Goal: Task Accomplishment & Management: Check status

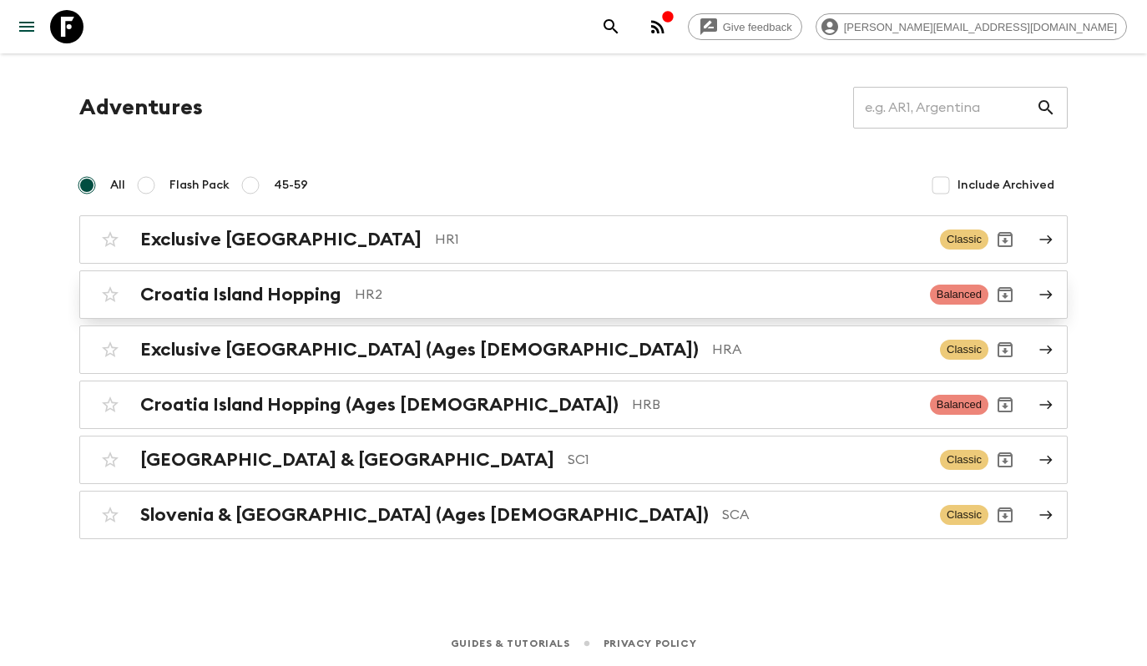
click at [335, 305] on h2 "Croatia Island Hopping" at bounding box center [240, 295] width 201 height 22
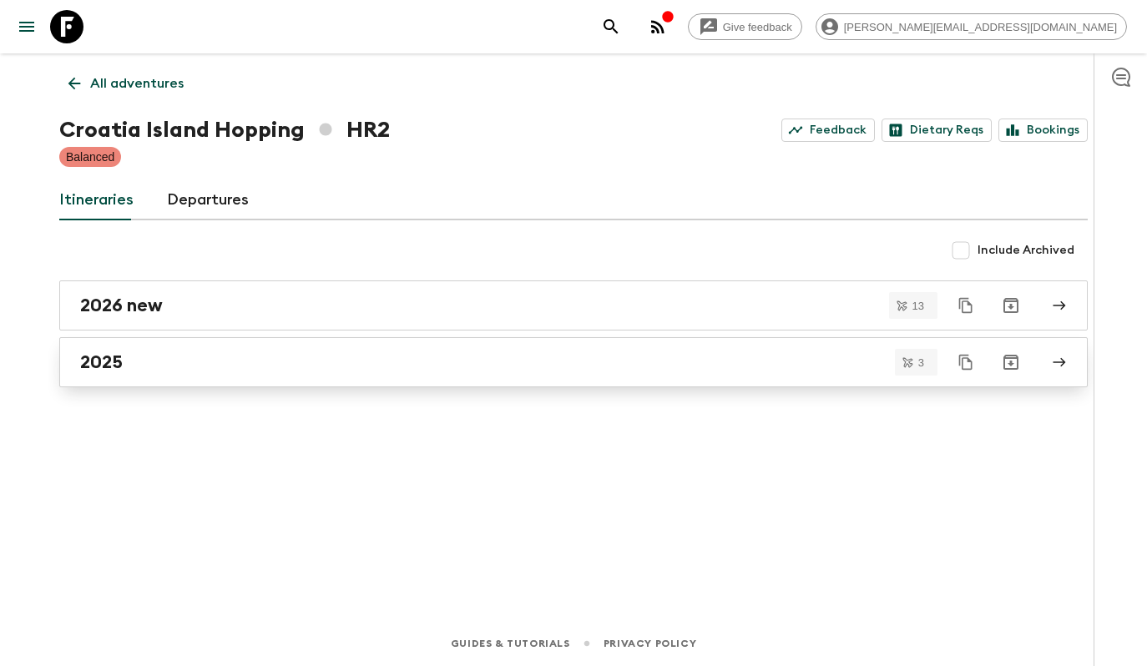
click at [251, 347] on link "2025" at bounding box center [573, 362] width 1029 height 50
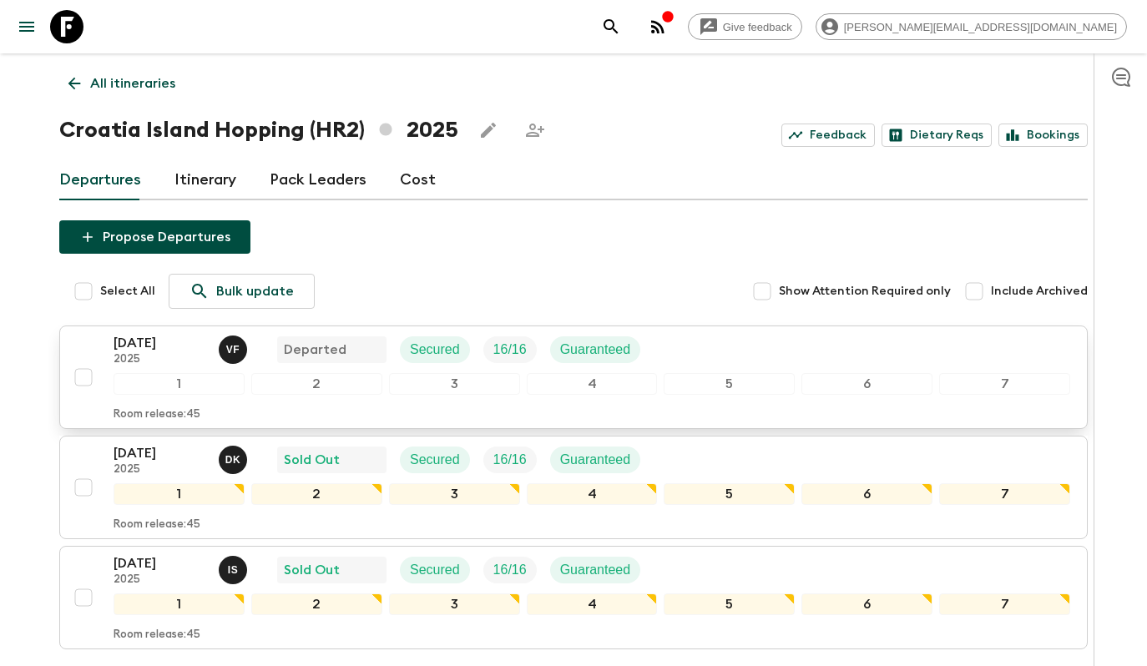
click at [719, 369] on div "[DATE] 2025 V F Departed Secured 16 / 16 Guaranteed 1 2 3 4 5 6 7 Room release:…" at bounding box center [592, 377] width 957 height 89
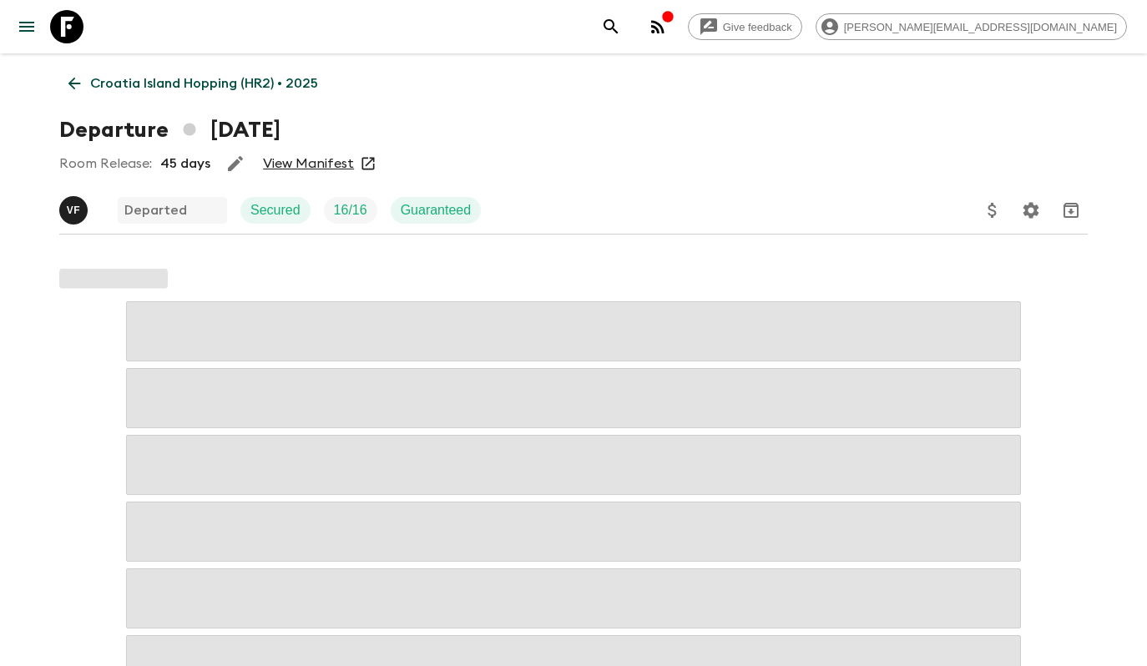
click at [294, 164] on link "View Manifest" at bounding box center [308, 163] width 91 height 17
